Goal: Find specific page/section: Find specific page/section

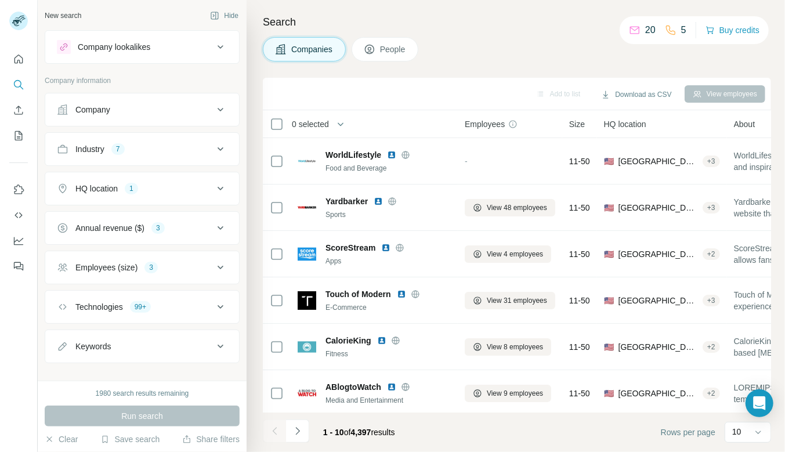
click at [190, 146] on div "Industry 7" at bounding box center [135, 149] width 157 height 12
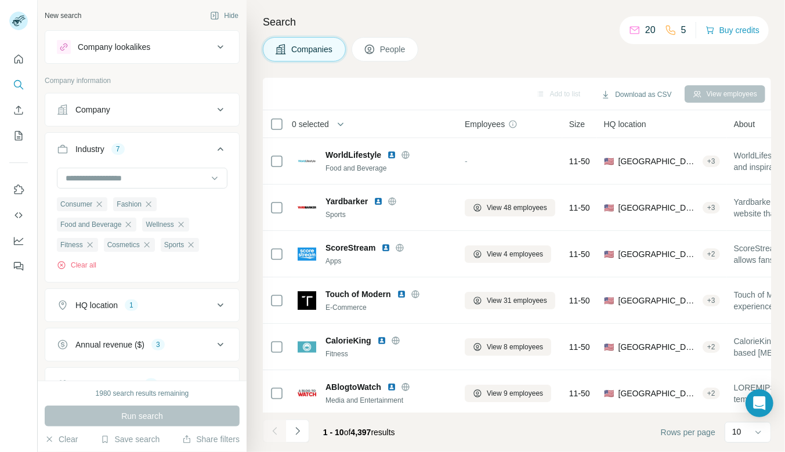
click at [190, 146] on div "Industry 7" at bounding box center [135, 149] width 157 height 12
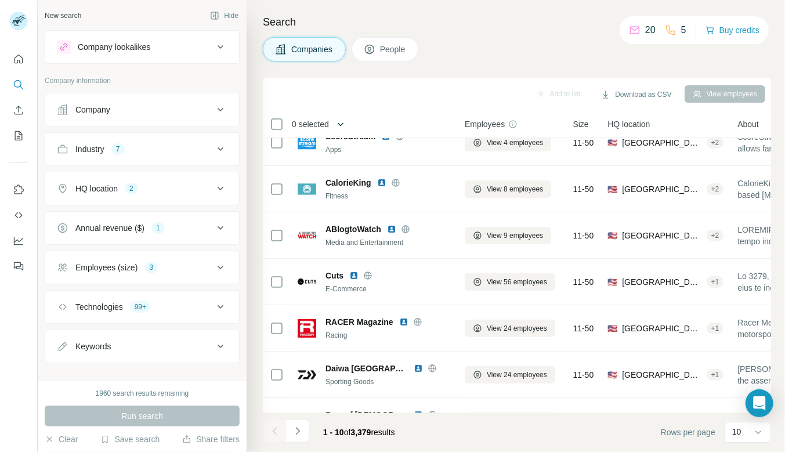
scroll to position [189, 0]
